Goal: Task Accomplishment & Management: Use online tool/utility

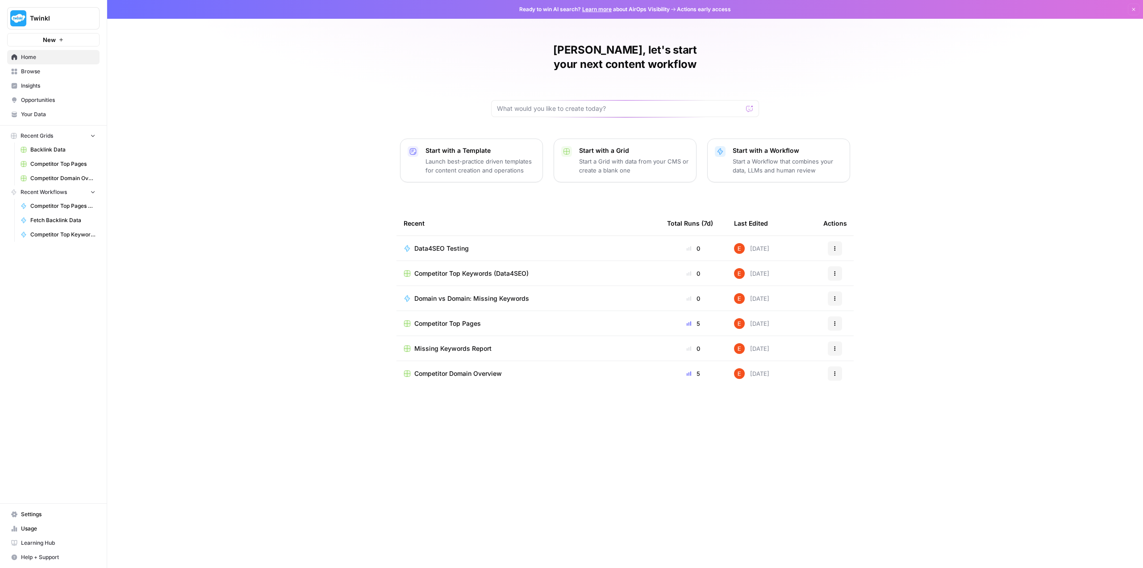
click at [44, 71] on span "Browse" at bounding box center [58, 71] width 75 height 8
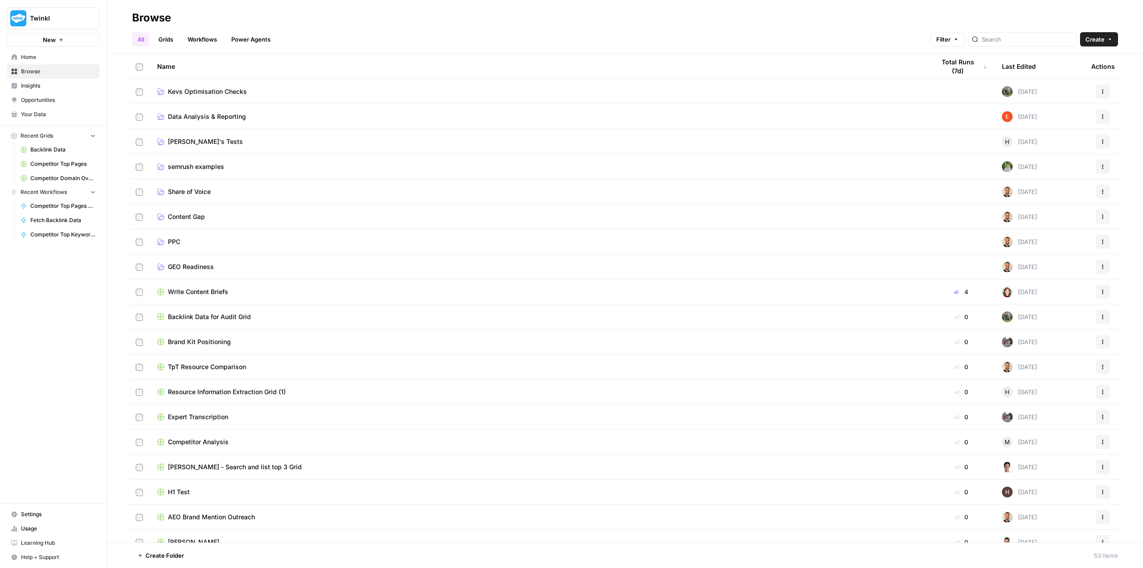
click at [214, 115] on span "Data Analysis & Reporting" at bounding box center [207, 116] width 78 height 9
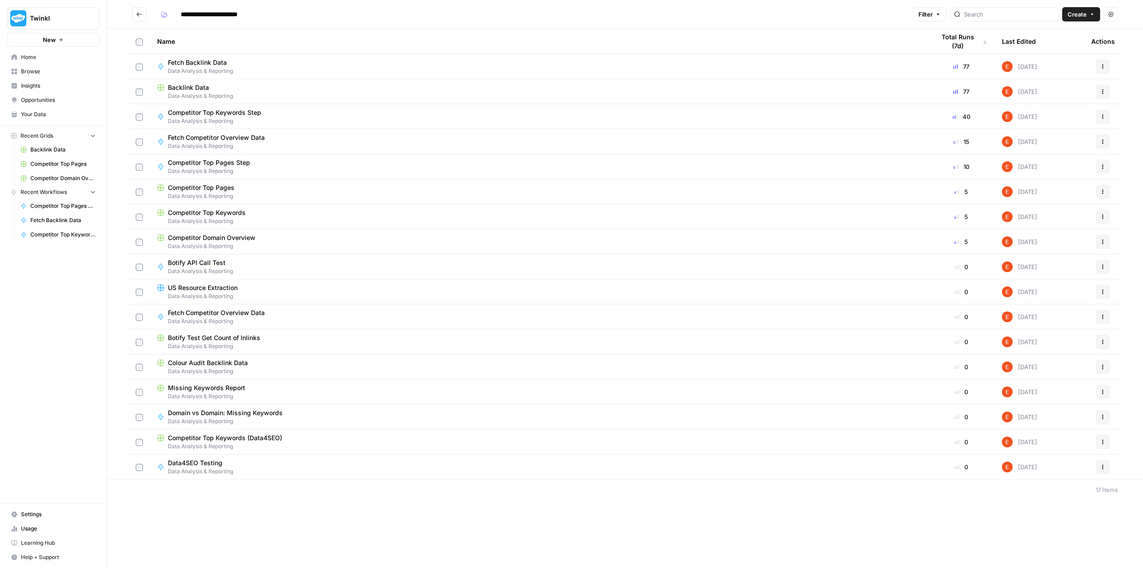
click at [209, 93] on span "Data Analysis & Reporting" at bounding box center [539, 96] width 764 height 8
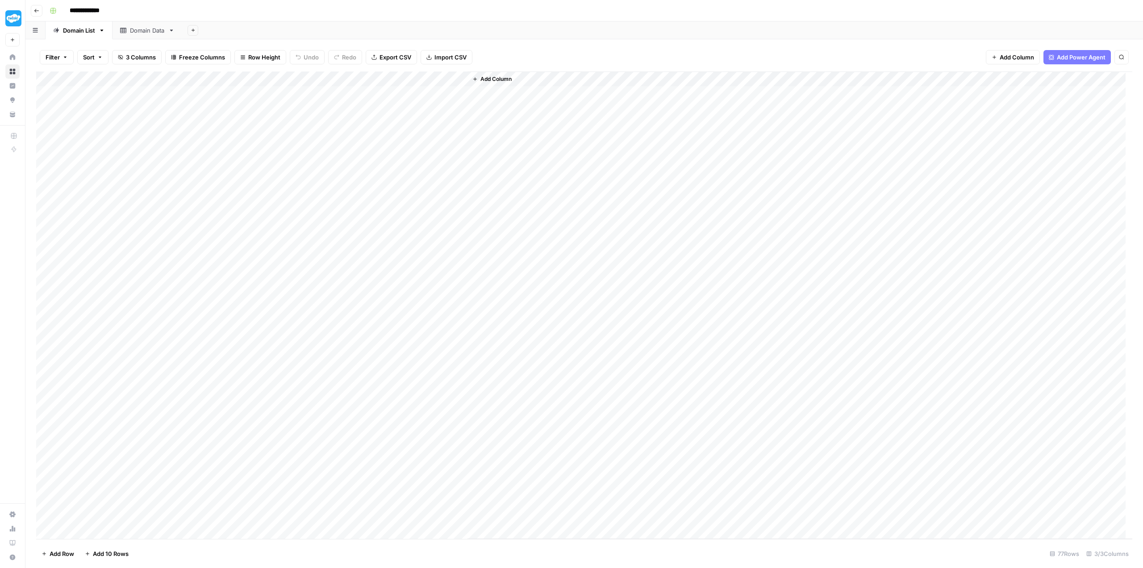
click at [143, 29] on div "Domain Data" at bounding box center [147, 30] width 35 height 9
click at [86, 36] on link "Domain List" at bounding box center [79, 30] width 67 height 18
click at [348, 76] on div "Add Column" at bounding box center [584, 304] width 1096 height 467
click at [246, 131] on span "Edit Schedule" at bounding box center [252, 133] width 78 height 9
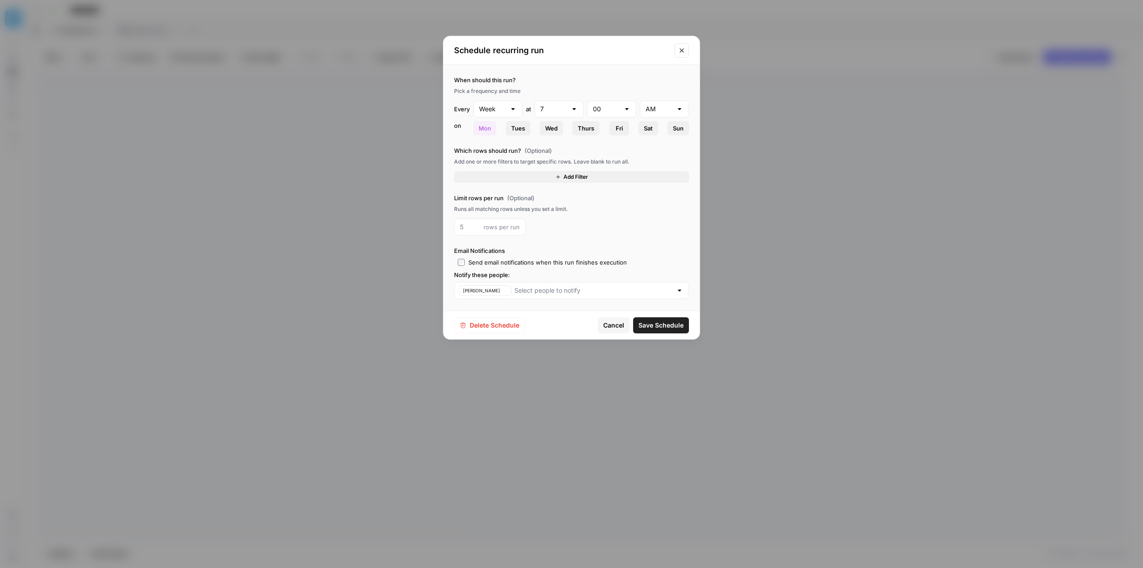
type input "7"
click at [683, 50] on icon "Close modal" at bounding box center [681, 50] width 7 height 7
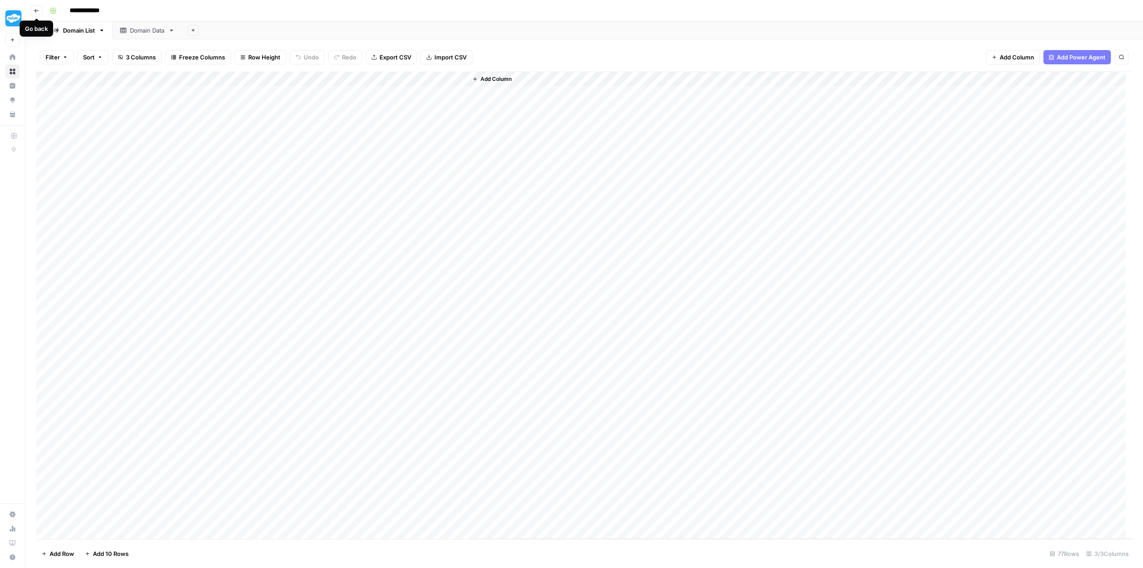
click at [38, 9] on icon "button" at bounding box center [36, 10] width 5 height 5
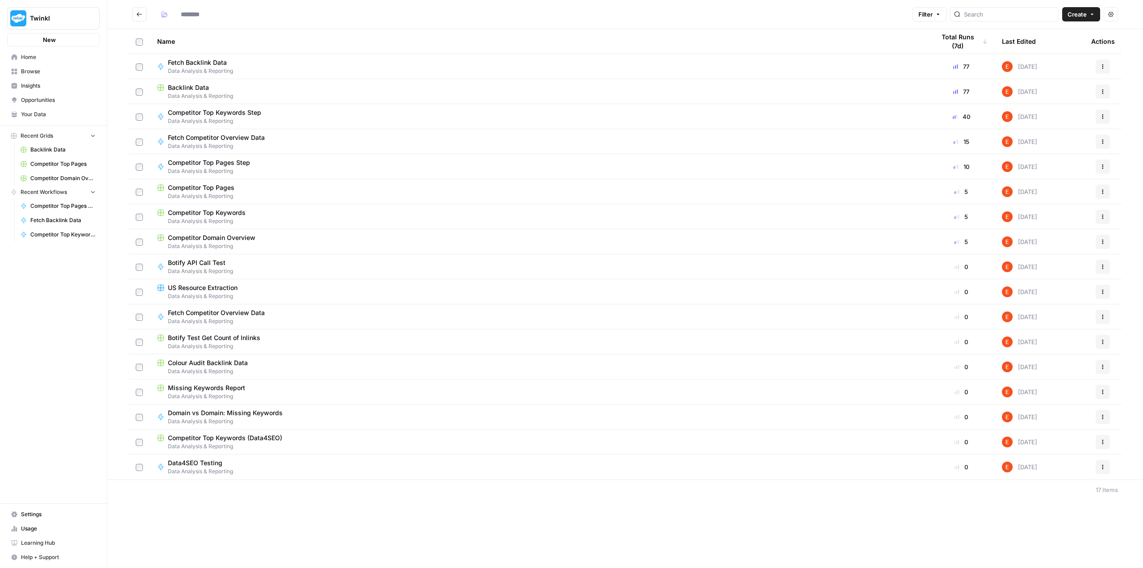
type input "**********"
click at [263, 192] on span "Data Analysis & Reporting" at bounding box center [539, 196] width 764 height 8
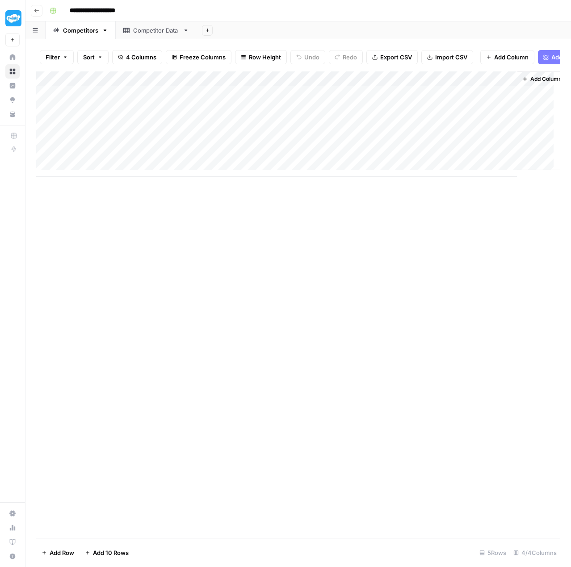
click at [154, 34] on div "Competitor Data" at bounding box center [156, 30] width 46 height 9
click at [80, 32] on div "Competitors" at bounding box center [80, 30] width 35 height 9
click at [400, 84] on div "Add Column" at bounding box center [298, 123] width 524 height 105
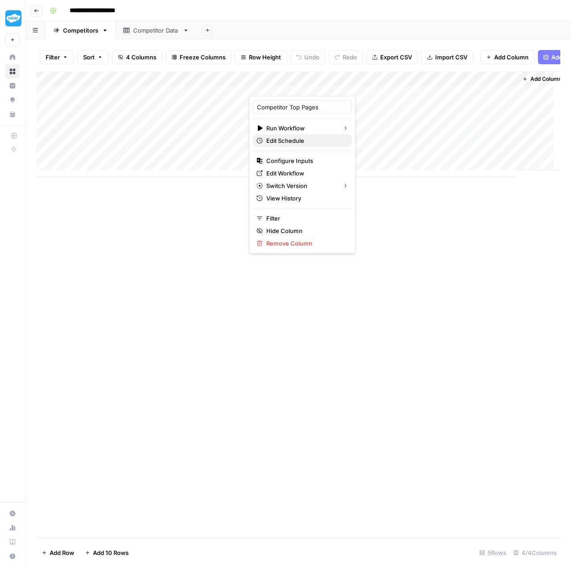
click at [301, 140] on span "Edit Schedule" at bounding box center [305, 140] width 78 height 9
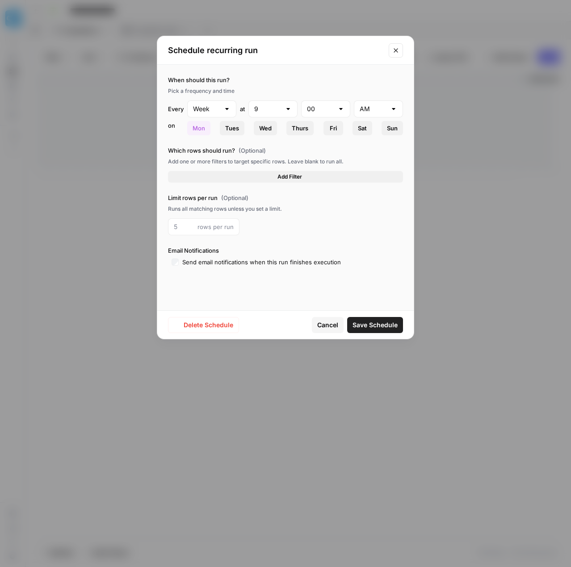
type input "7"
click at [392, 48] on icon "Close modal" at bounding box center [395, 50] width 7 height 7
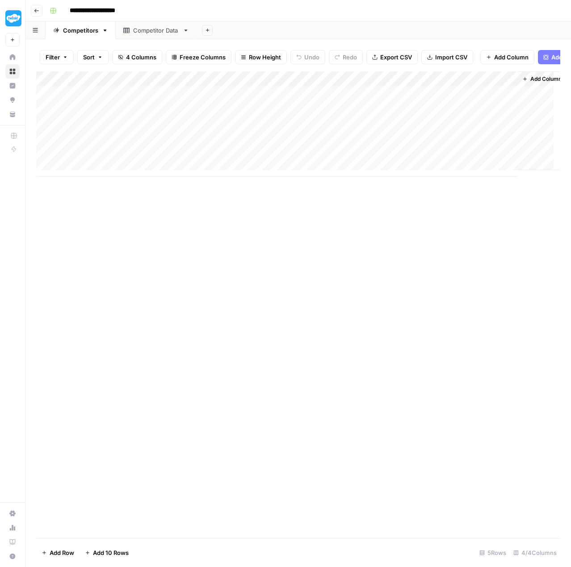
click at [37, 13] on icon "button" at bounding box center [36, 10] width 5 height 5
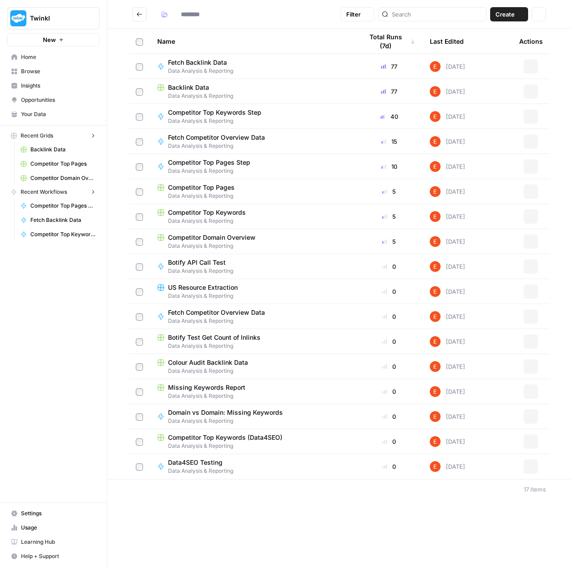
type input "**********"
click at [217, 213] on span "Competitor Top Keywords" at bounding box center [207, 212] width 78 height 9
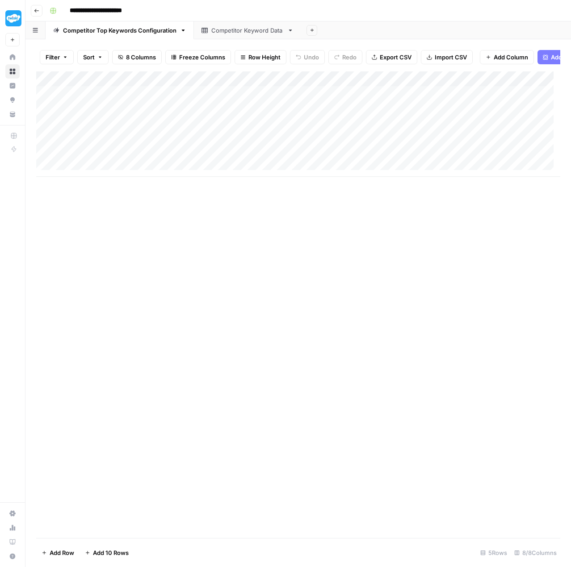
click at [243, 29] on div "Competitor Keyword Data" at bounding box center [247, 30] width 72 height 9
click at [142, 32] on div "Competitor Top Keywords Configuration" at bounding box center [119, 30] width 113 height 9
click at [439, 86] on div "Add Column" at bounding box center [298, 123] width 524 height 105
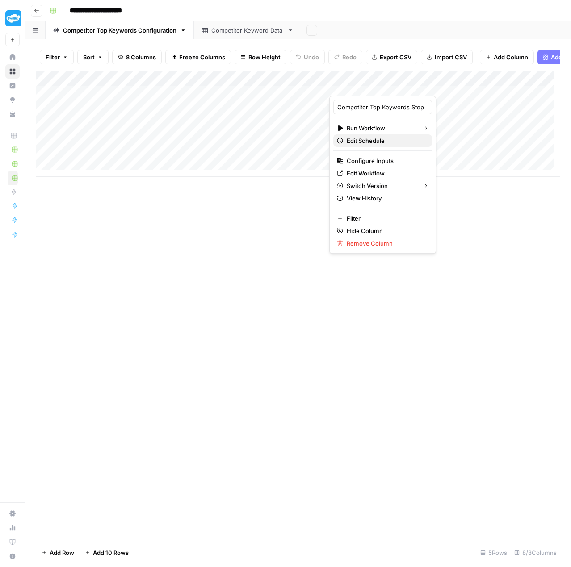
click at [384, 144] on span "Edit Schedule" at bounding box center [385, 140] width 78 height 9
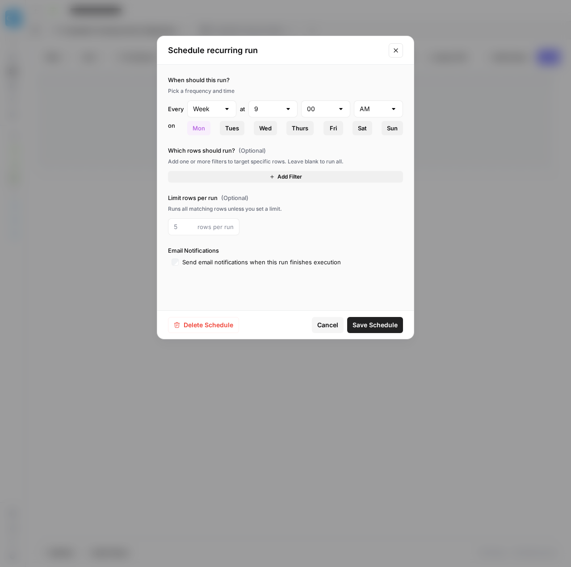
type input "6"
click at [289, 108] on div at bounding box center [287, 108] width 7 height 9
click at [267, 191] on span "5" at bounding box center [271, 193] width 30 height 9
type input "5"
click at [375, 326] on span "Save Schedule" at bounding box center [374, 325] width 45 height 9
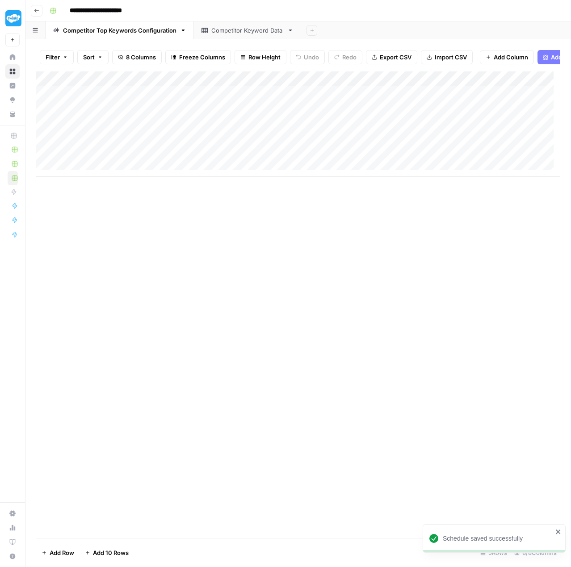
click at [37, 14] on button "Go back" at bounding box center [37, 11] width 12 height 12
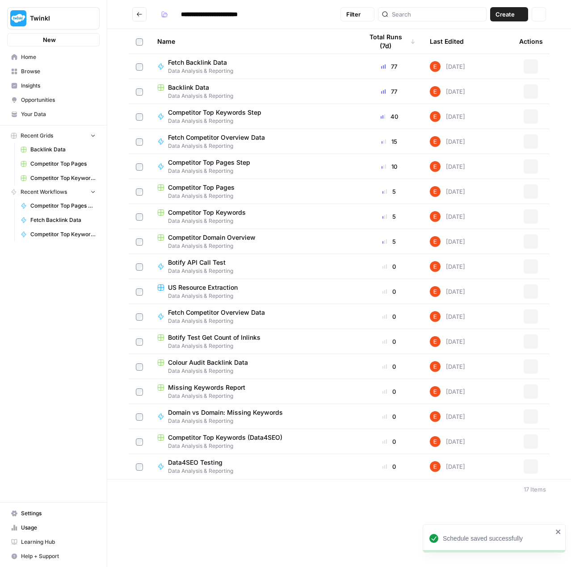
type input "**********"
click at [190, 237] on span "Competitor Domain Overview" at bounding box center [212, 237] width 88 height 9
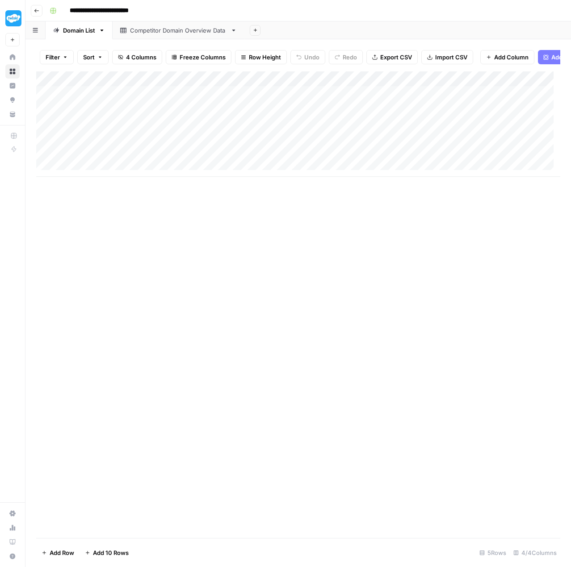
click at [169, 32] on div "Competitor Domain Overview Data" at bounding box center [178, 30] width 97 height 9
click at [234, 32] on icon "button" at bounding box center [233, 30] width 6 height 6
click at [77, 32] on div "Domain List" at bounding box center [79, 30] width 32 height 9
click at [469, 85] on div "Add Column" at bounding box center [298, 123] width 524 height 105
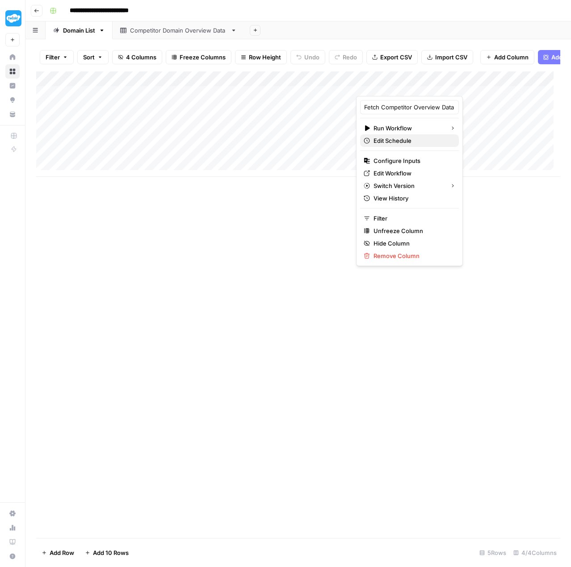
click at [423, 136] on span "Edit Schedule" at bounding box center [412, 140] width 78 height 9
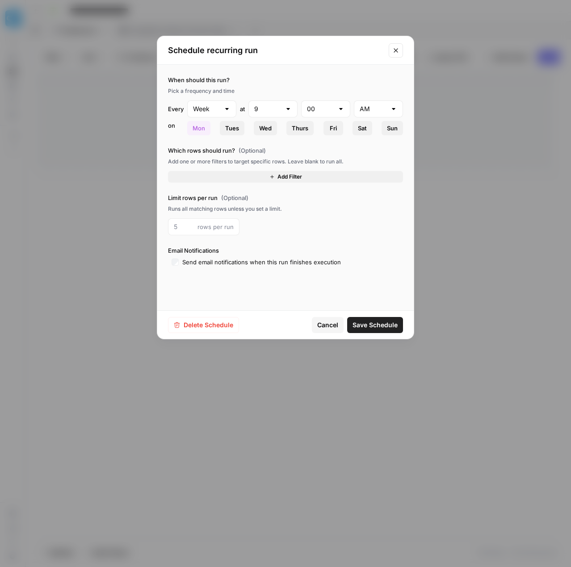
type input "6"
click at [288, 107] on div at bounding box center [287, 108] width 7 height 9
click at [262, 195] on span "5" at bounding box center [271, 193] width 30 height 9
type input "5"
click at [372, 323] on span "Save Schedule" at bounding box center [374, 325] width 45 height 9
